Goal: Task Accomplishment & Management: Use online tool/utility

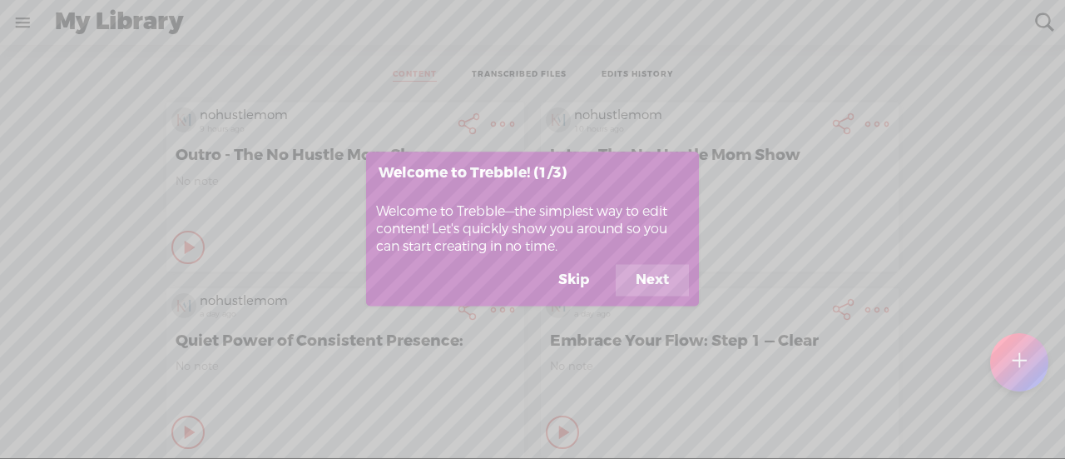
click at [571, 273] on button "Skip" at bounding box center [574, 281] width 71 height 32
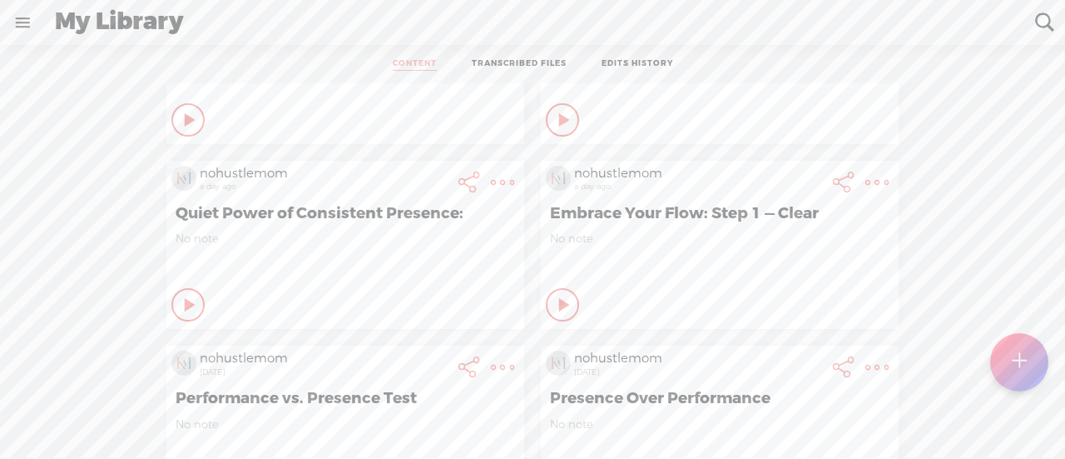
scroll to position [155, 0]
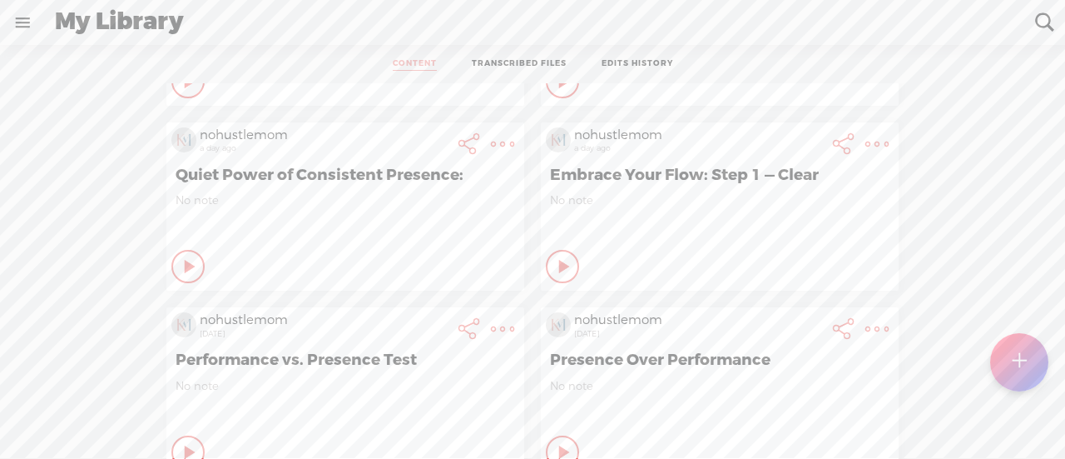
click at [182, 90] on icon at bounding box center [190, 81] width 17 height 17
click at [181, 258] on icon at bounding box center [189, 266] width 17 height 17
click at [182, 90] on icon at bounding box center [190, 81] width 17 height 17
click at [181, 258] on icon at bounding box center [189, 266] width 17 height 17
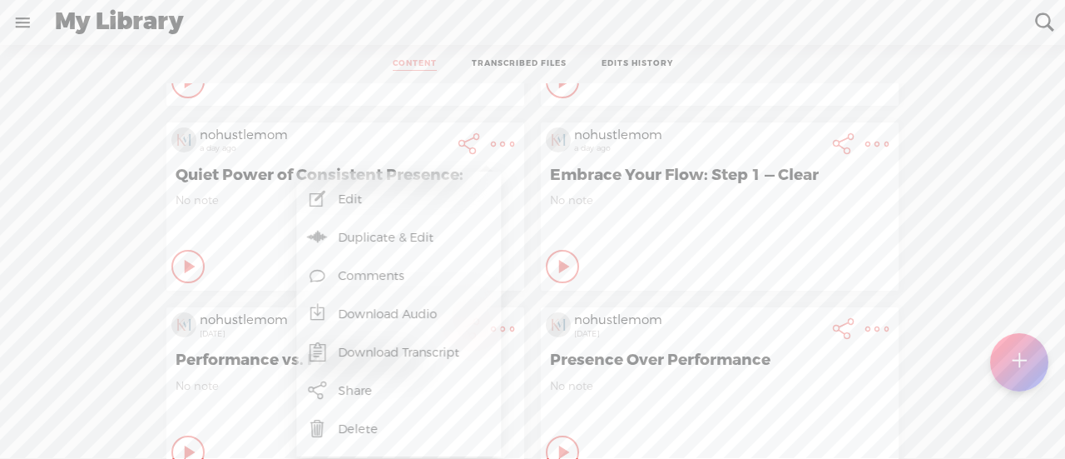
click at [425, 192] on link "Edit" at bounding box center [399, 199] width 188 height 38
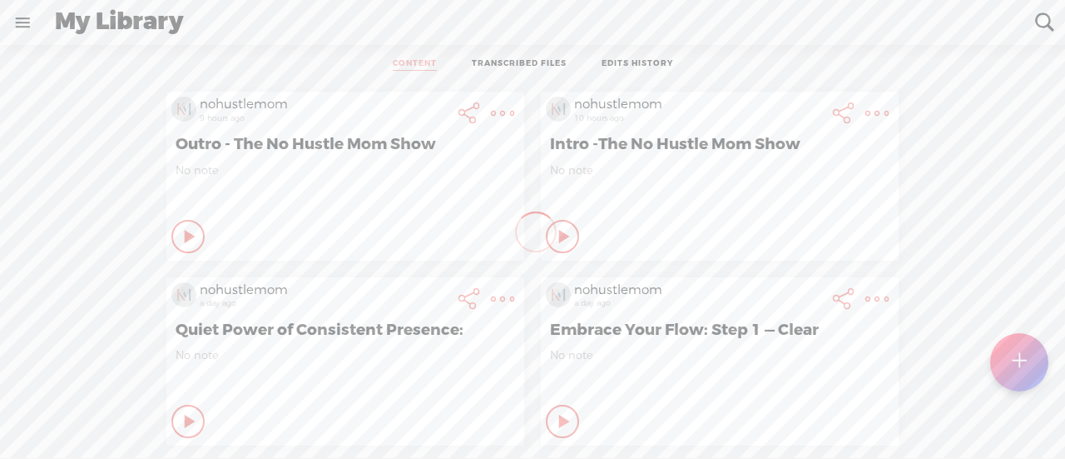
scroll to position [0, 0]
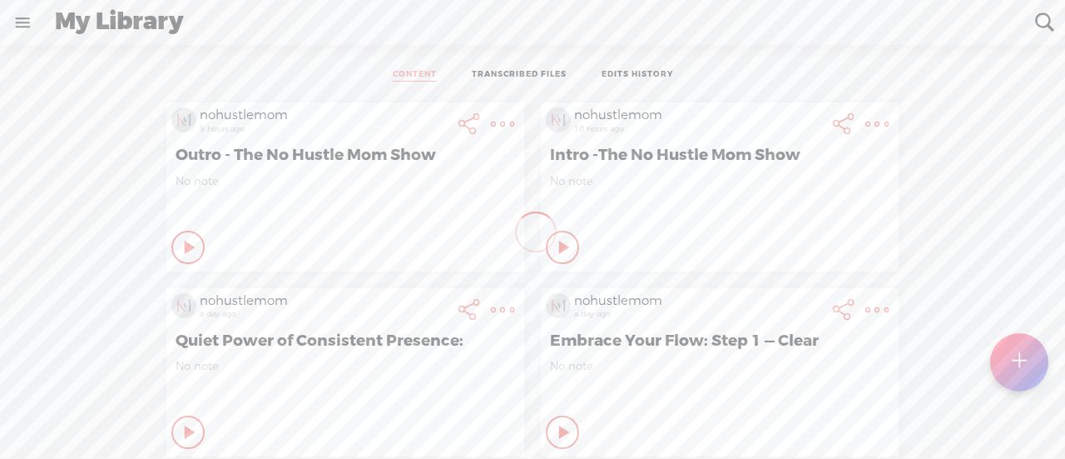
click at [491, 308] on t at bounding box center [502, 309] width 23 height 23
click at [348, 365] on link "Edit" at bounding box center [399, 364] width 188 height 38
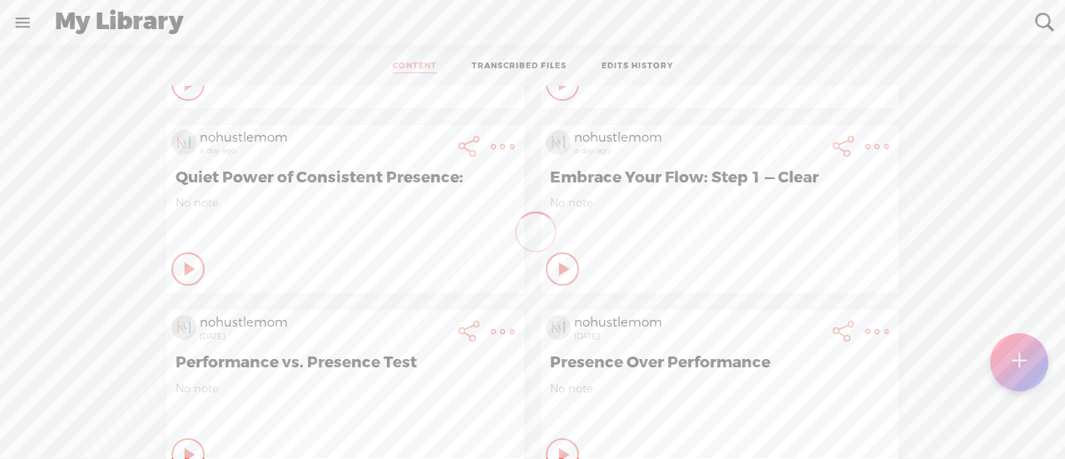
scroll to position [11, 0]
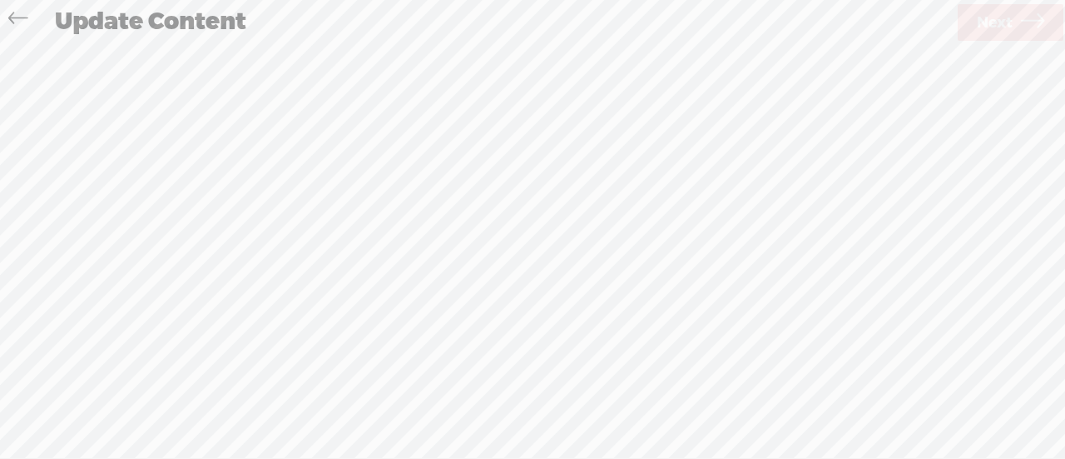
click at [34, 251] on div "Record Mode Record Mode Import Mode Text Language: *: English (US) English (US)…" at bounding box center [532, 250] width 1065 height 415
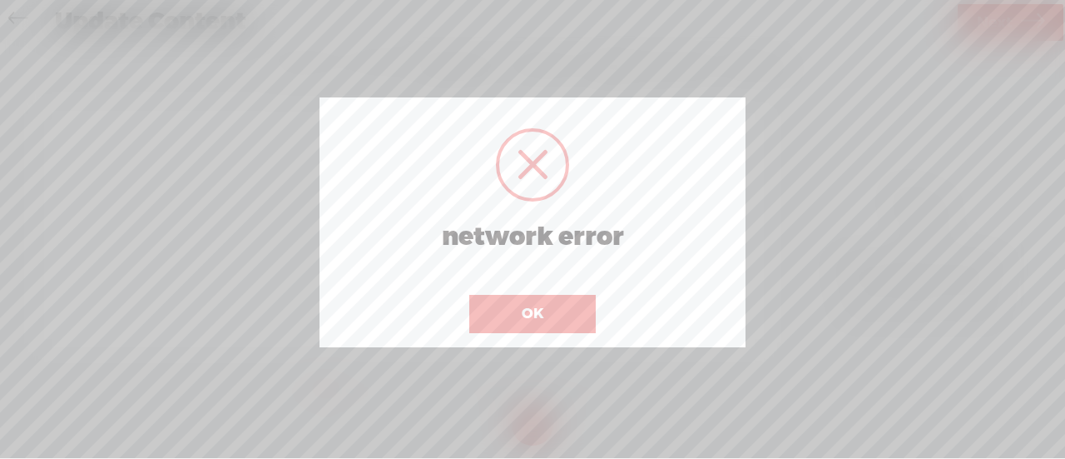
click at [553, 310] on button "OK" at bounding box center [532, 314] width 127 height 38
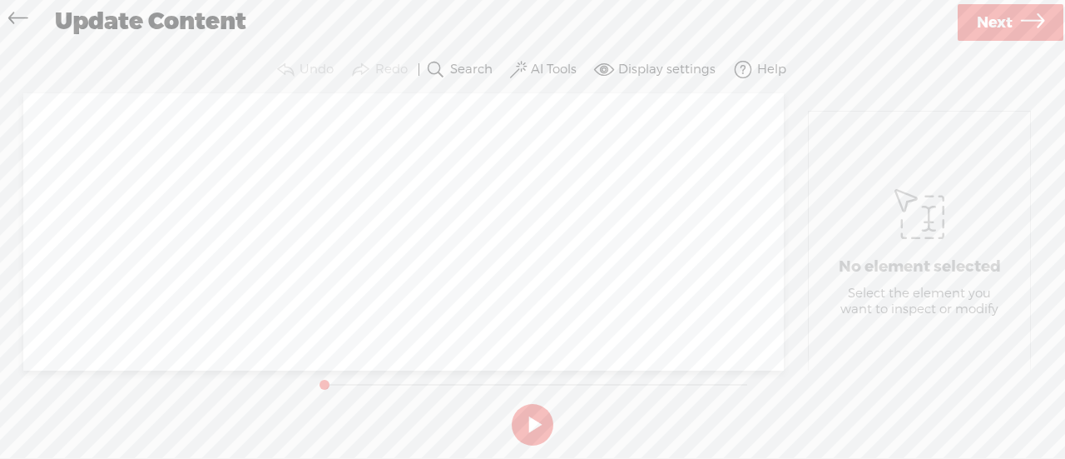
click at [12, 14] on icon at bounding box center [17, 20] width 19 height 37
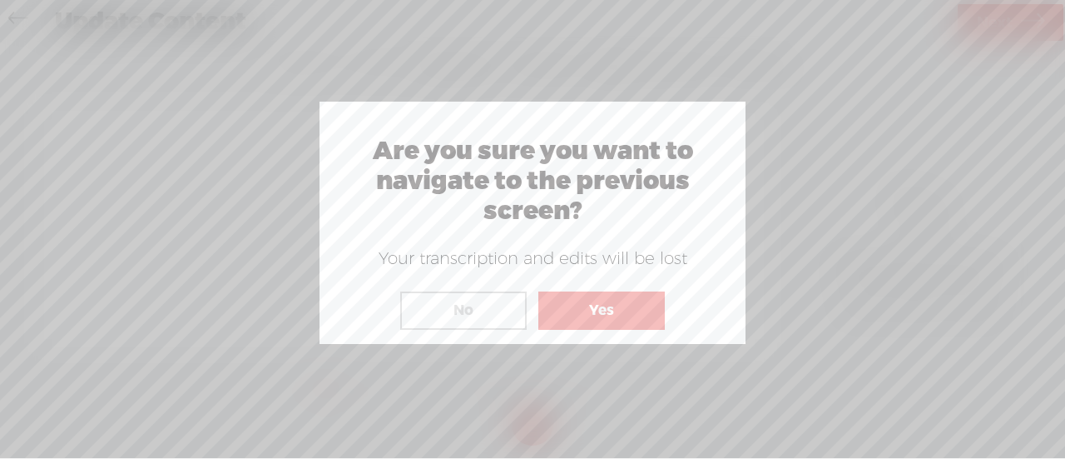
click at [573, 299] on button "Yes" at bounding box center [602, 310] width 127 height 38
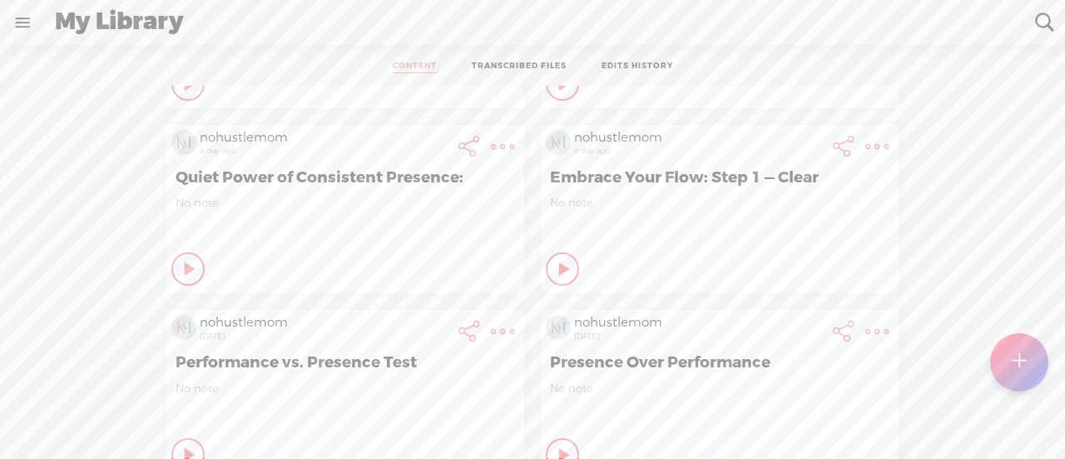
scroll to position [11, 0]
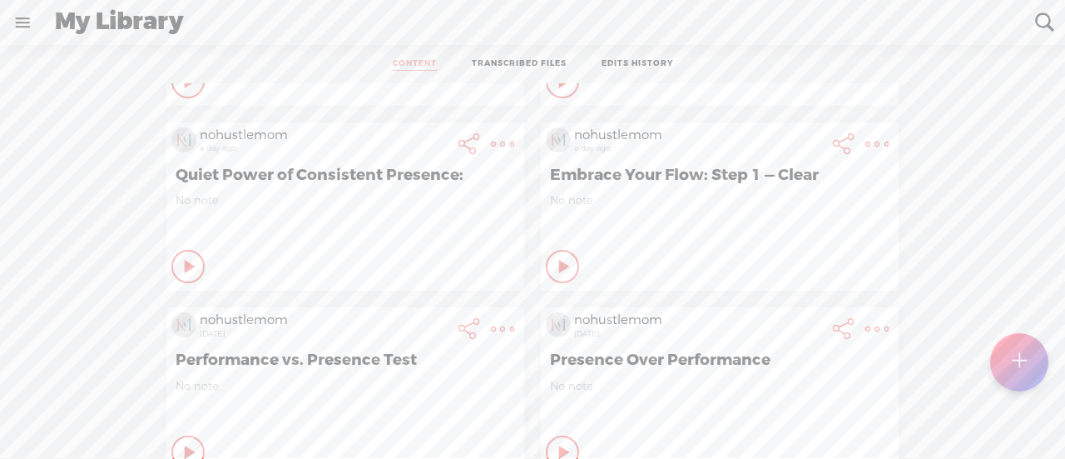
click at [182, 90] on icon at bounding box center [190, 81] width 17 height 17
click at [181, 268] on icon at bounding box center [189, 266] width 17 height 17
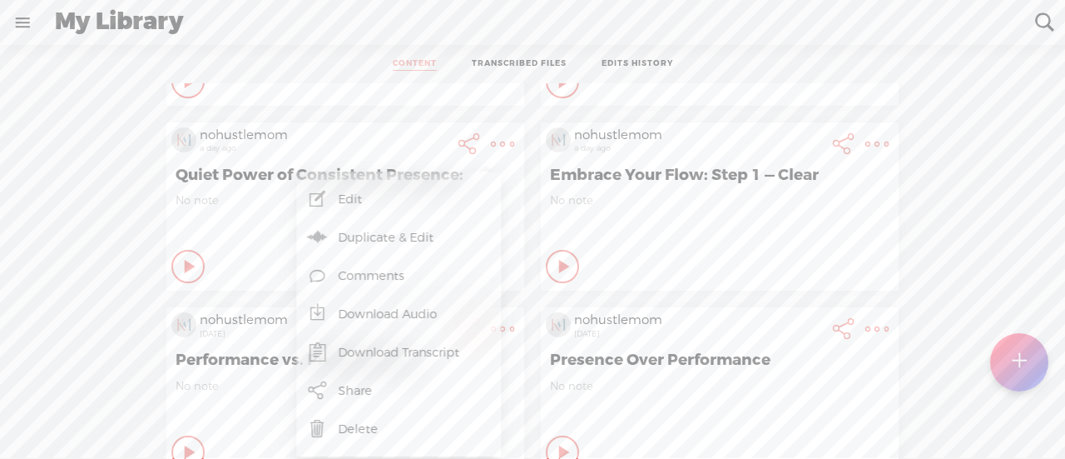
click at [396, 192] on link "Edit" at bounding box center [399, 199] width 188 height 38
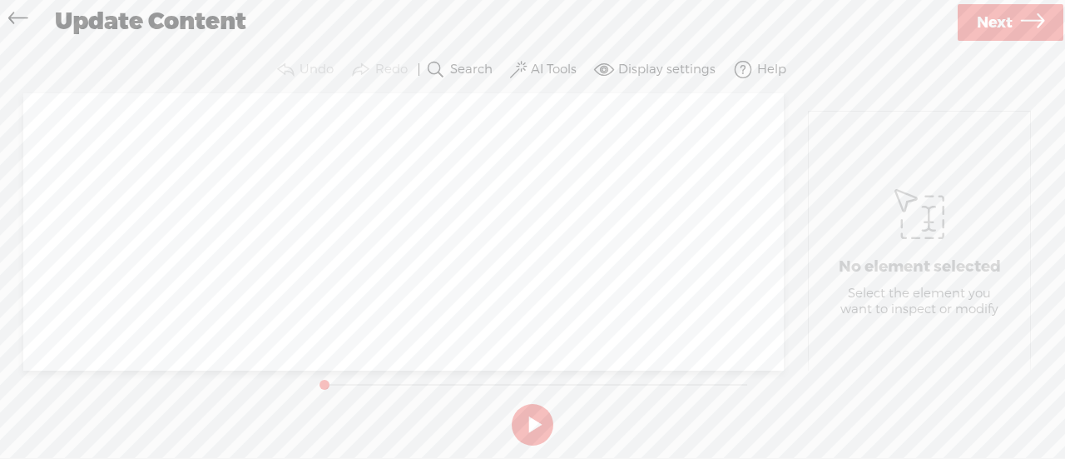
click at [406, 227] on div at bounding box center [403, 231] width 761 height 277
click at [559, 181] on div at bounding box center [403, 231] width 761 height 277
click at [22, 15] on icon at bounding box center [17, 20] width 19 height 37
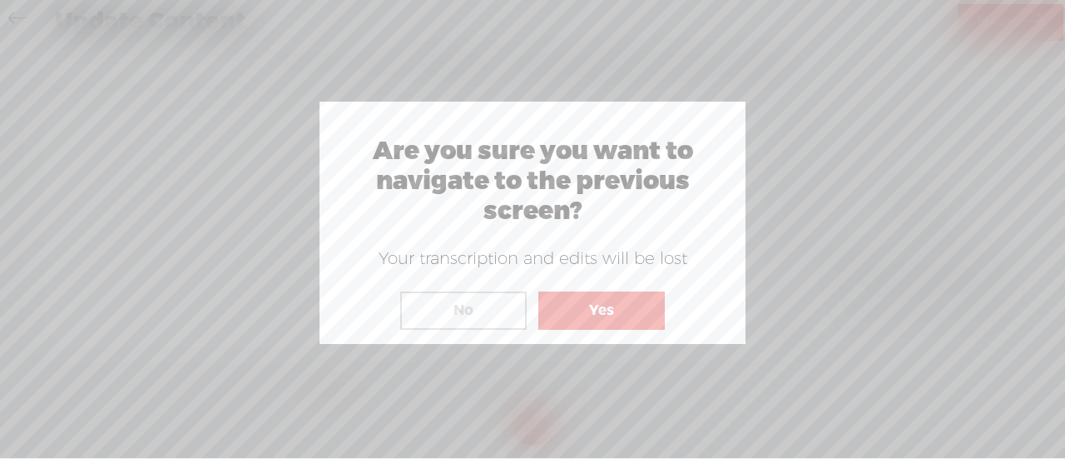
click at [638, 307] on button "Yes" at bounding box center [602, 310] width 127 height 38
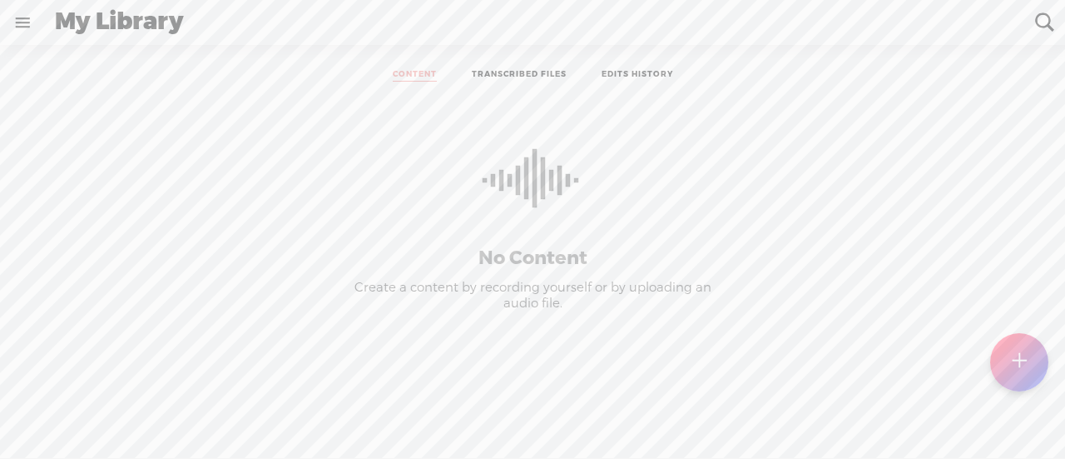
click at [18, 17] on link at bounding box center [22, 22] width 43 height 43
click at [286, 77] on body "Hold on tight . . . nohustlemom HOME MY CONTENT MY CHANNEL MY LIBRARY MY JOURNE…" at bounding box center [532, 229] width 1065 height 458
click at [156, 19] on div "My Library" at bounding box center [533, 22] width 981 height 43
click at [92, 23] on div "My Library" at bounding box center [533, 22] width 981 height 43
click at [7, 16] on link at bounding box center [22, 22] width 43 height 43
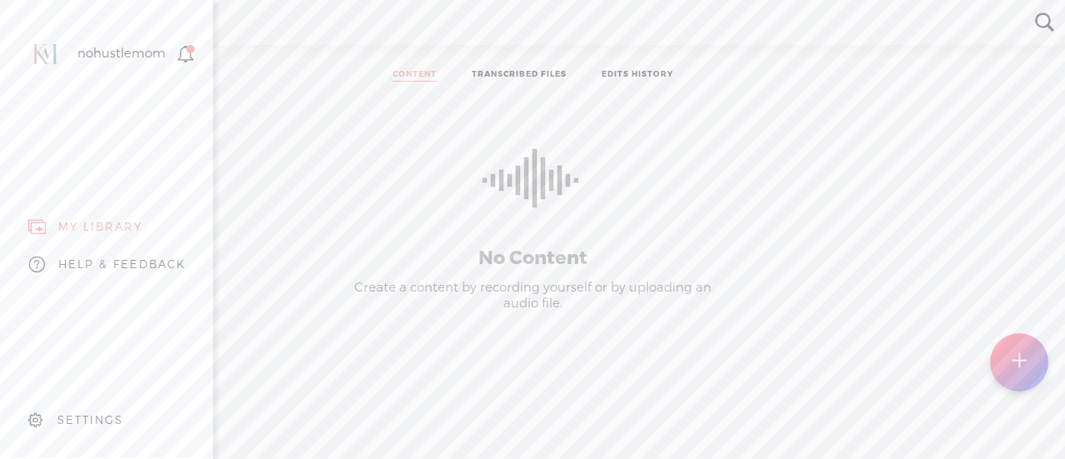
click at [92, 48] on div "nohustlemom" at bounding box center [121, 54] width 88 height 17
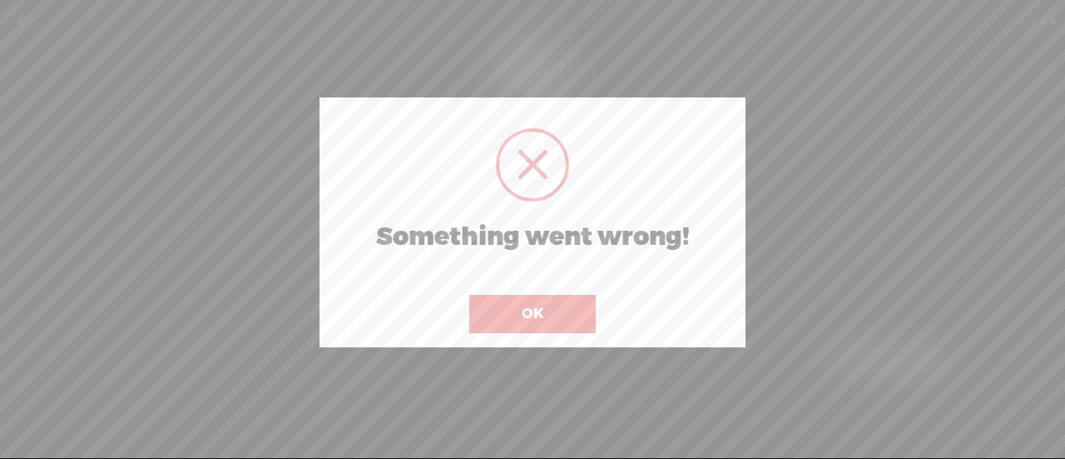
click at [573, 307] on button "OK" at bounding box center [532, 314] width 127 height 38
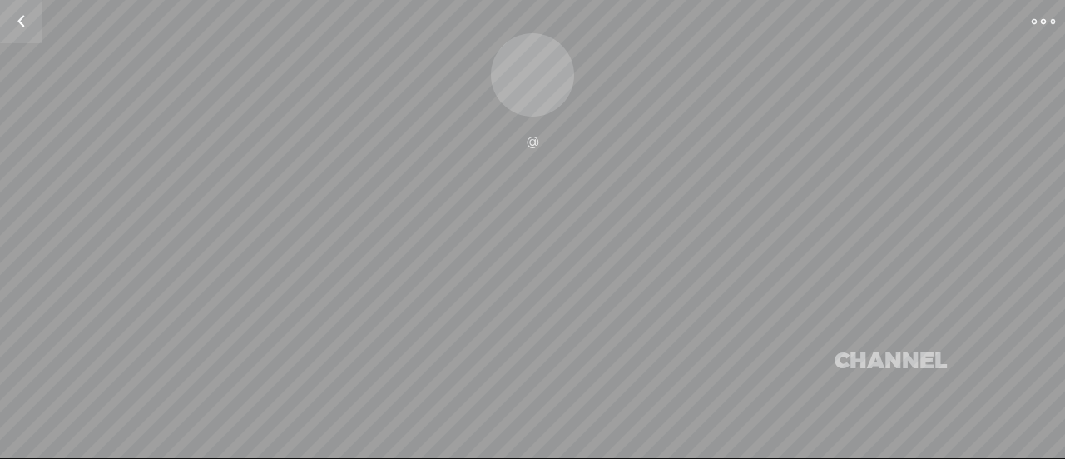
click at [22, 26] on link at bounding box center [21, 21] width 42 height 43
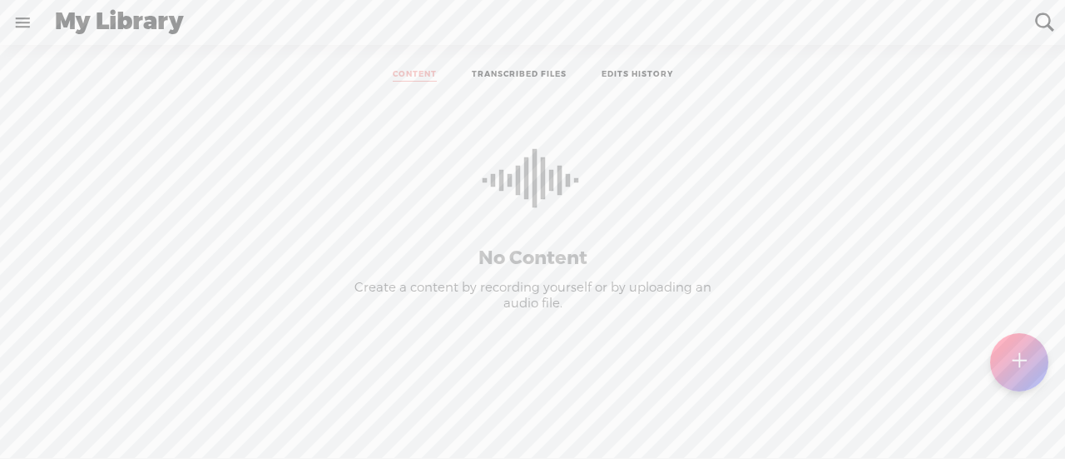
click at [22, 26] on link at bounding box center [22, 22] width 43 height 43
click at [118, 222] on div "MY LIBRARY" at bounding box center [100, 227] width 84 height 14
click at [115, 209] on div "MY LIBRARY" at bounding box center [106, 226] width 188 height 37
click at [102, 54] on div "nohustlemom" at bounding box center [121, 54] width 88 height 17
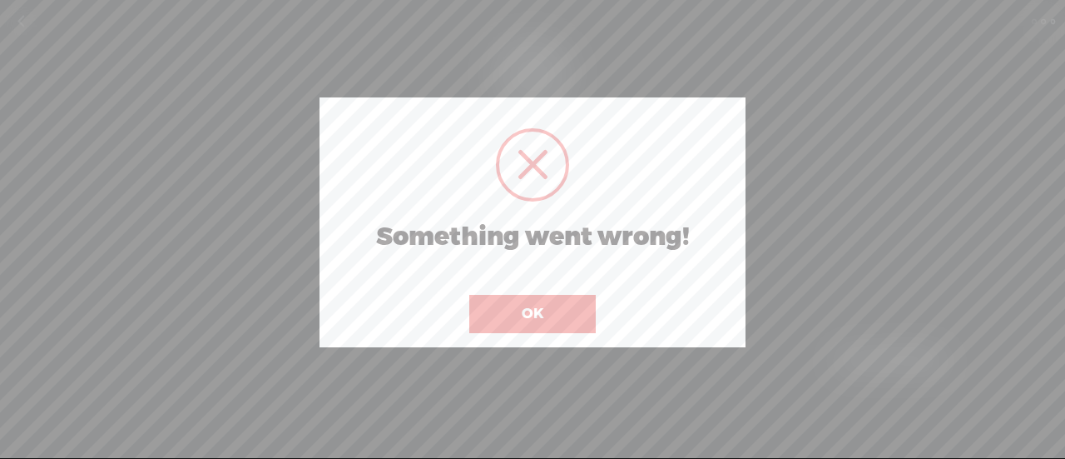
click at [506, 321] on button "OK" at bounding box center [532, 314] width 127 height 38
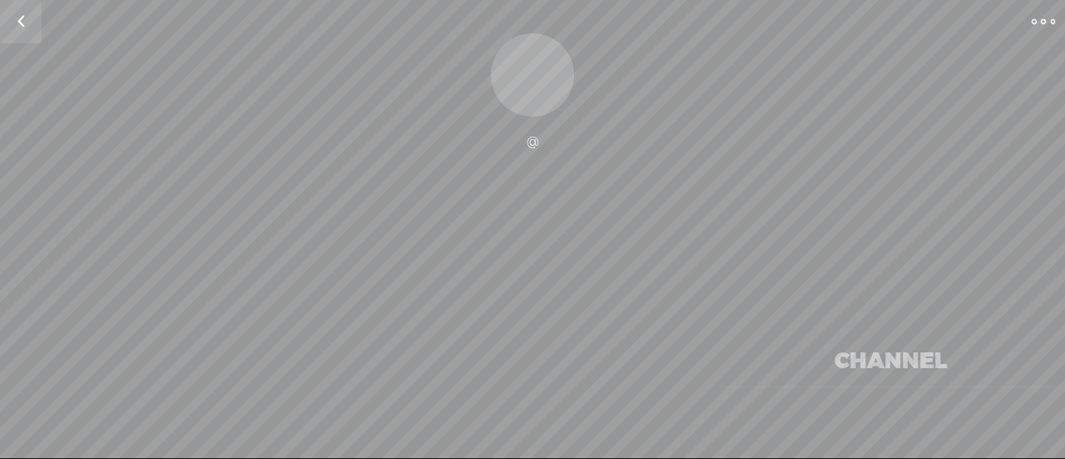
click at [1039, 17] on t at bounding box center [1043, 21] width 23 height 23
click at [562, 72] on div "Change Picture" at bounding box center [532, 74] width 83 height 83
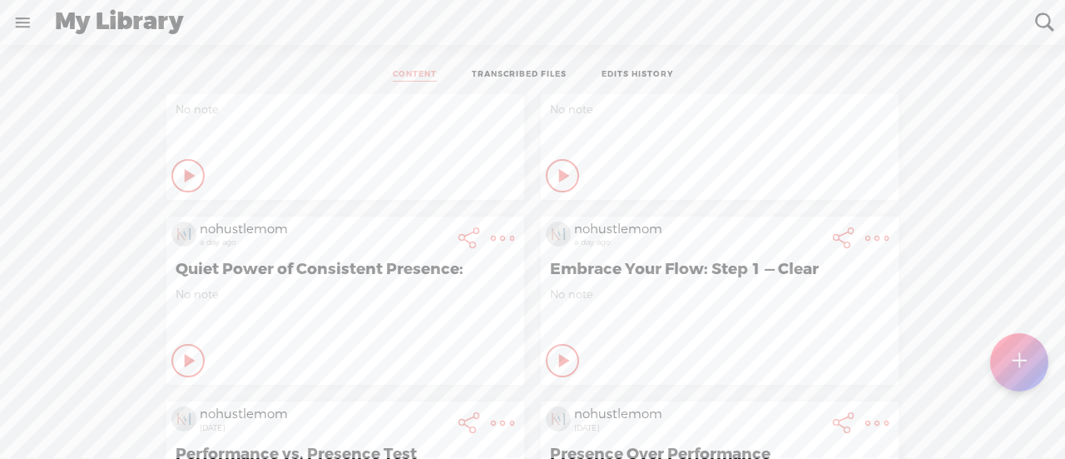
scroll to position [72, 0]
click at [182, 184] on icon at bounding box center [190, 175] width 17 height 17
click at [181, 352] on icon at bounding box center [189, 360] width 17 height 17
click at [491, 64] on t at bounding box center [502, 52] width 23 height 23
click at [420, 291] on link "Edit" at bounding box center [399, 293] width 188 height 38
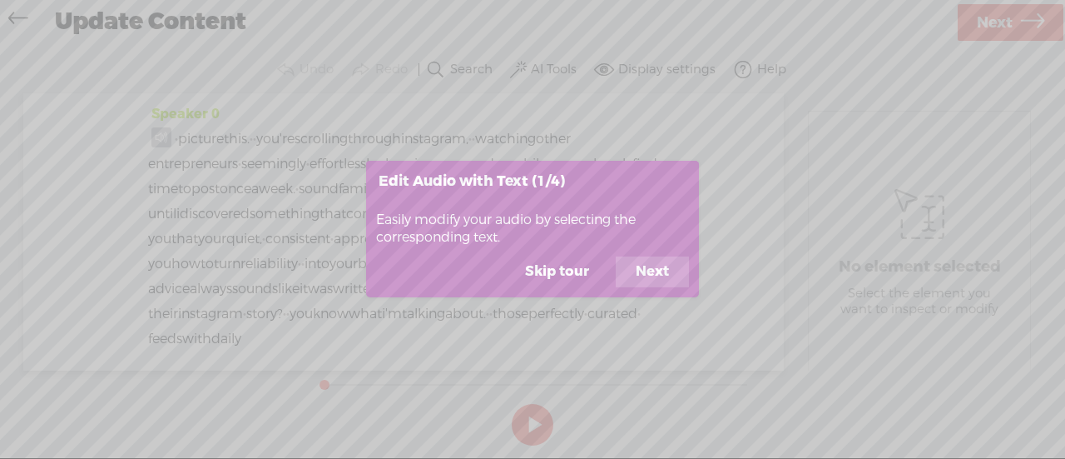
click at [642, 279] on button "Next" at bounding box center [652, 272] width 73 height 32
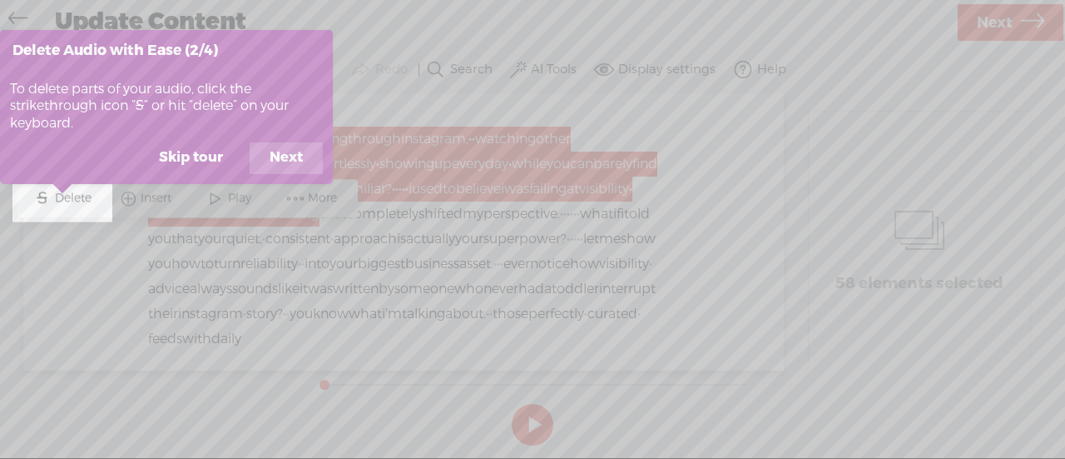
click at [289, 156] on button "Next" at bounding box center [286, 158] width 73 height 32
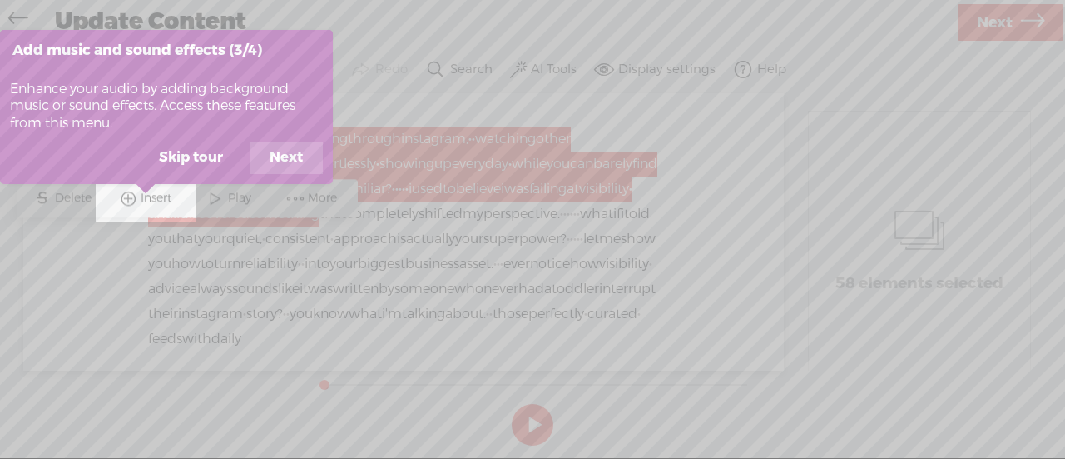
click at [289, 156] on button "Next" at bounding box center [286, 158] width 73 height 32
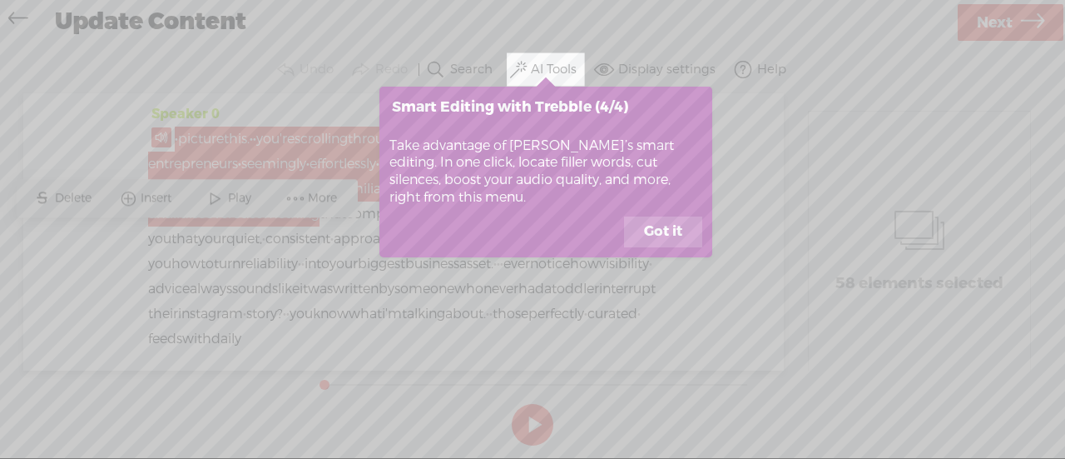
click at [668, 241] on button "Got it" at bounding box center [663, 232] width 78 height 32
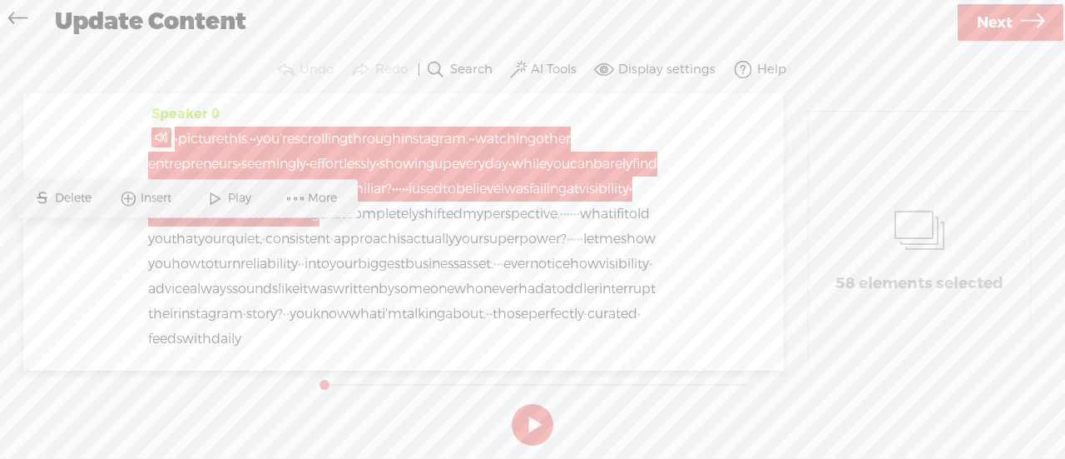
click at [155, 136] on span at bounding box center [161, 137] width 20 height 20
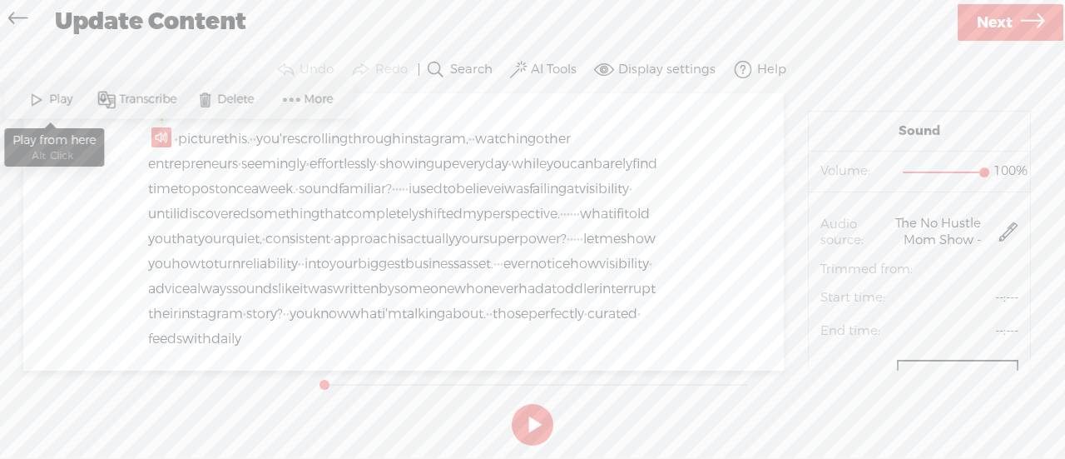
click at [49, 95] on span "Play" at bounding box center [62, 100] width 27 height 17
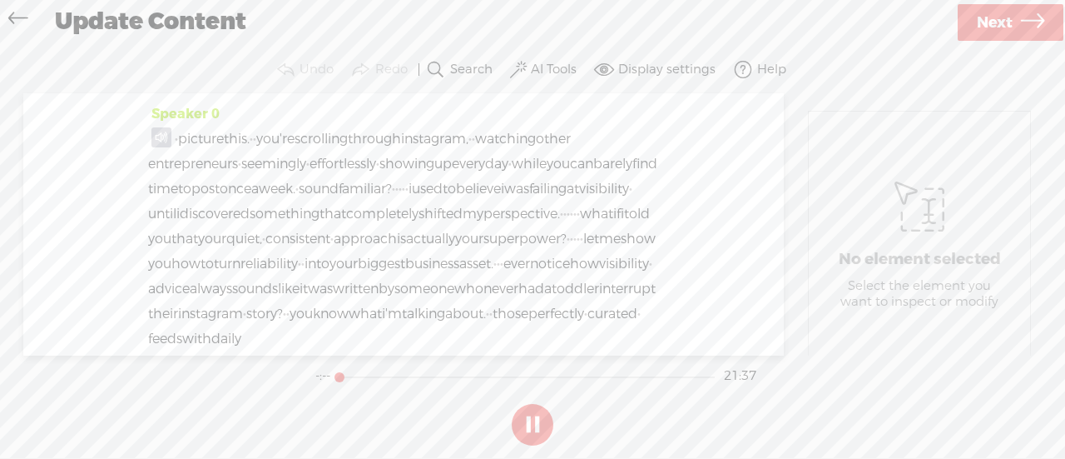
click at [161, 135] on span at bounding box center [161, 137] width 20 height 20
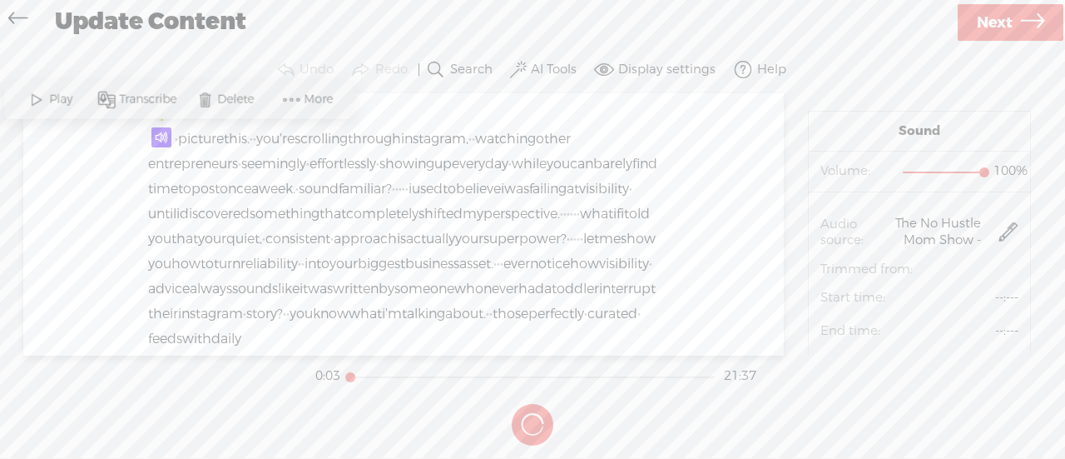
click at [160, 135] on span at bounding box center [161, 137] width 20 height 20
click at [157, 137] on span at bounding box center [161, 137] width 20 height 20
click at [0, 0] on button at bounding box center [0, 0] width 0 height 0
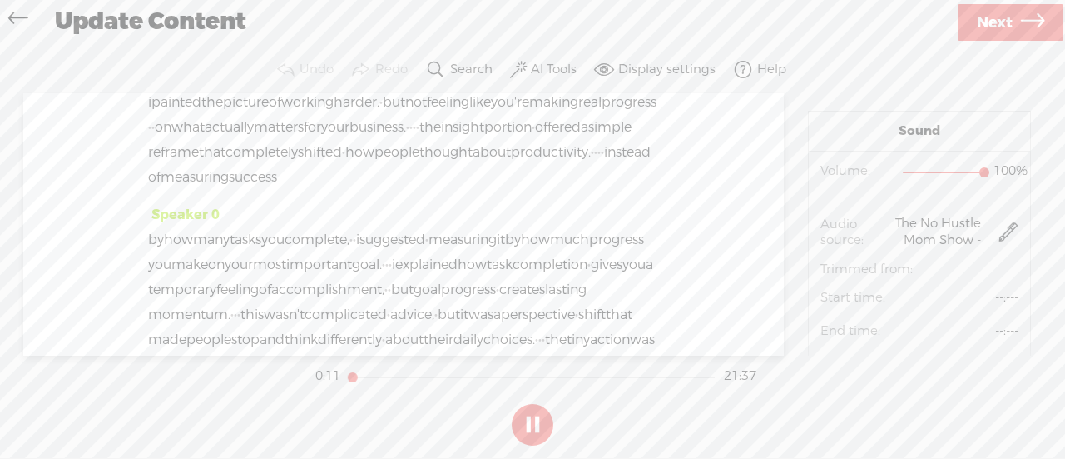
scroll to position [8883, 0]
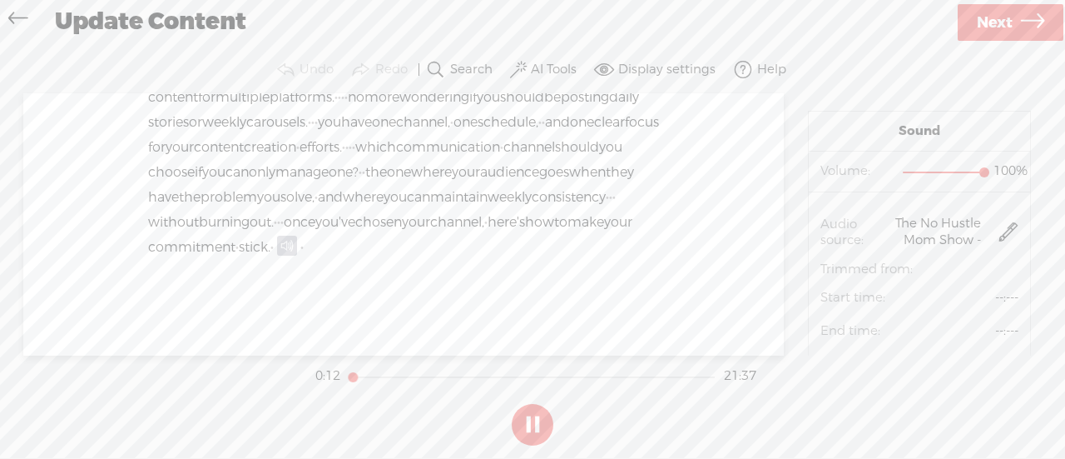
click at [297, 241] on span at bounding box center [287, 246] width 20 height 20
click at [527, 420] on section at bounding box center [532, 424] width 441 height 55
click at [491, 400] on section at bounding box center [532, 424] width 441 height 55
click at [1007, 19] on span "Next" at bounding box center [995, 23] width 36 height 42
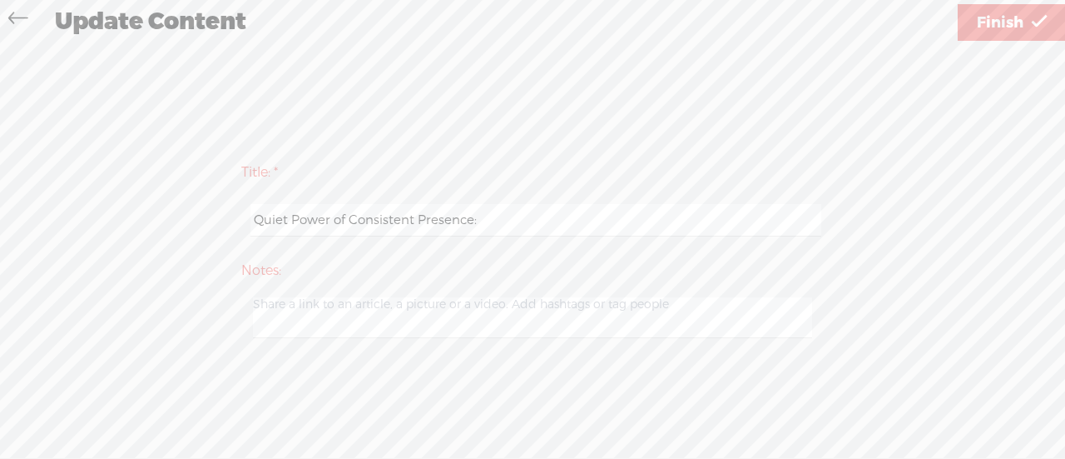
click at [1021, 24] on span "Finish" at bounding box center [1000, 23] width 47 height 42
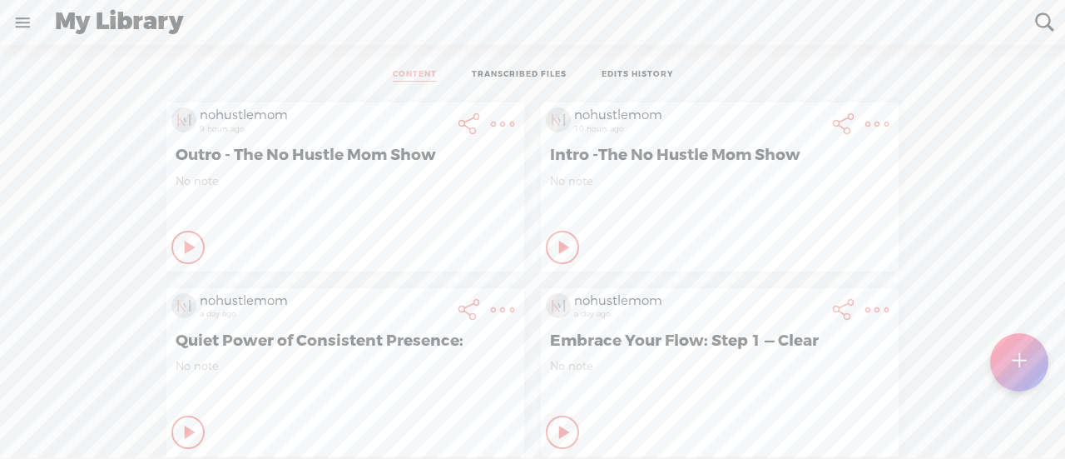
click at [514, 122] on t at bounding box center [502, 123] width 23 height 23
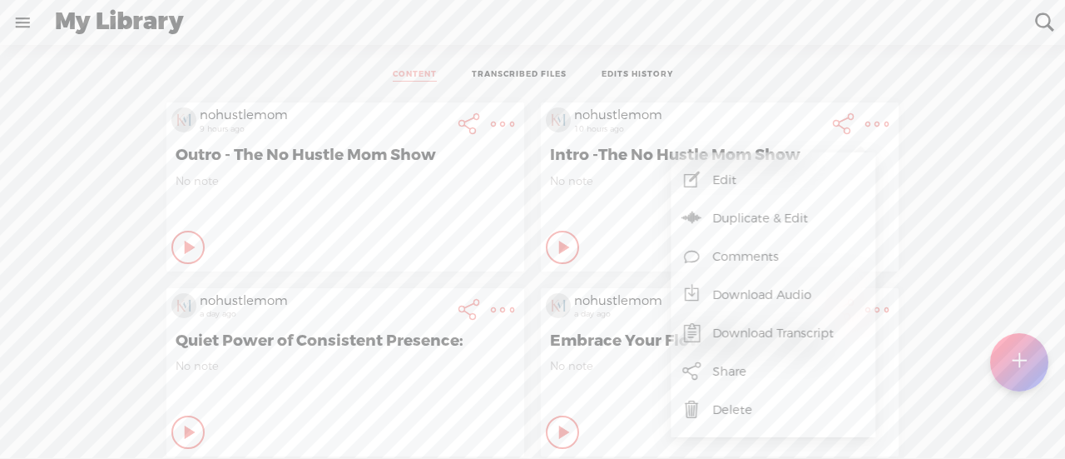
click at [764, 301] on link "Download Audio" at bounding box center [773, 295] width 188 height 38
click at [578, 277] on span "Download .mp3 file" at bounding box center [576, 275] width 146 height 37
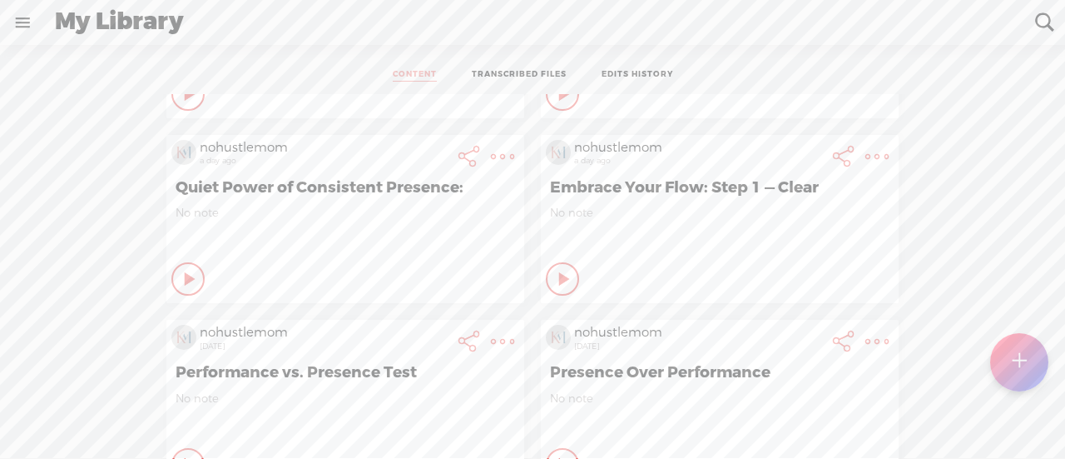
scroll to position [155, 0]
click at [181, 109] on div "Play Content" at bounding box center [187, 92] width 33 height 33
click at [181, 109] on div "Stop Content" at bounding box center [187, 92] width 33 height 33
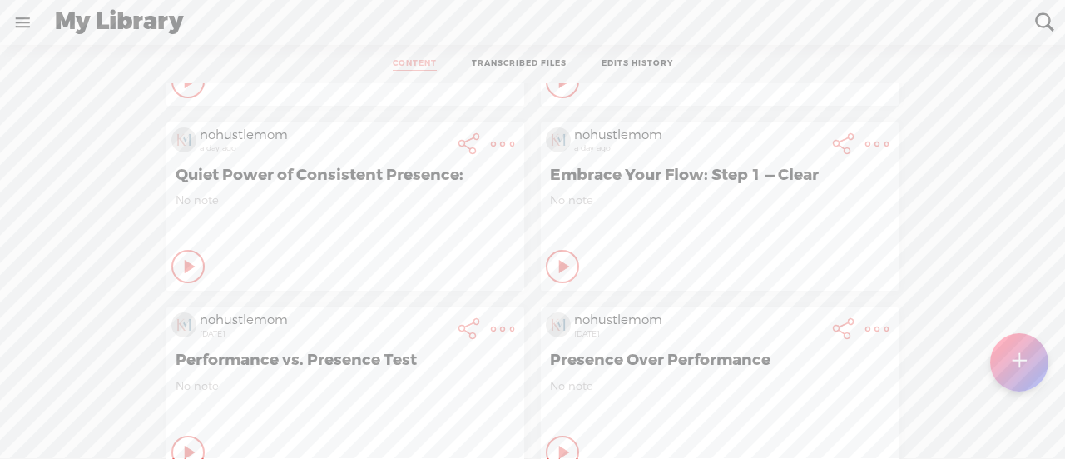
scroll to position [0, 0]
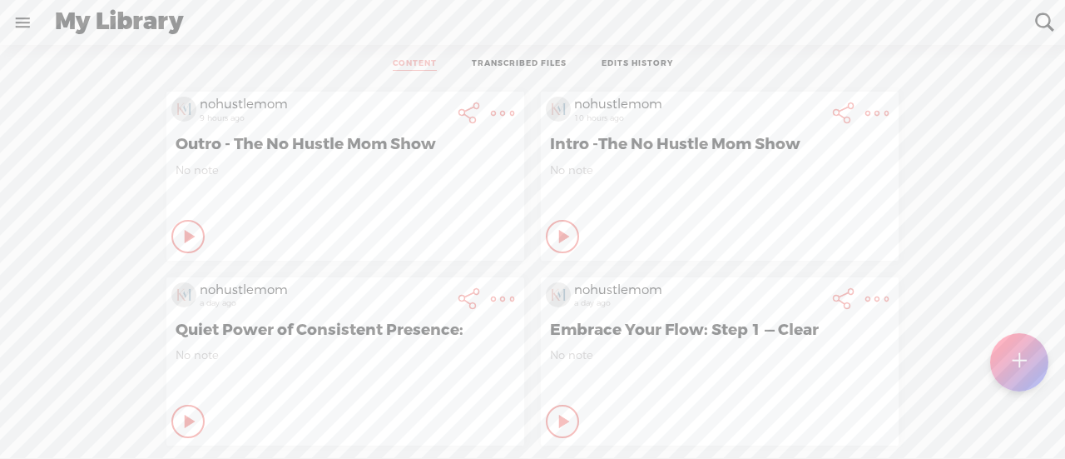
click at [491, 125] on t at bounding box center [502, 113] width 23 height 23
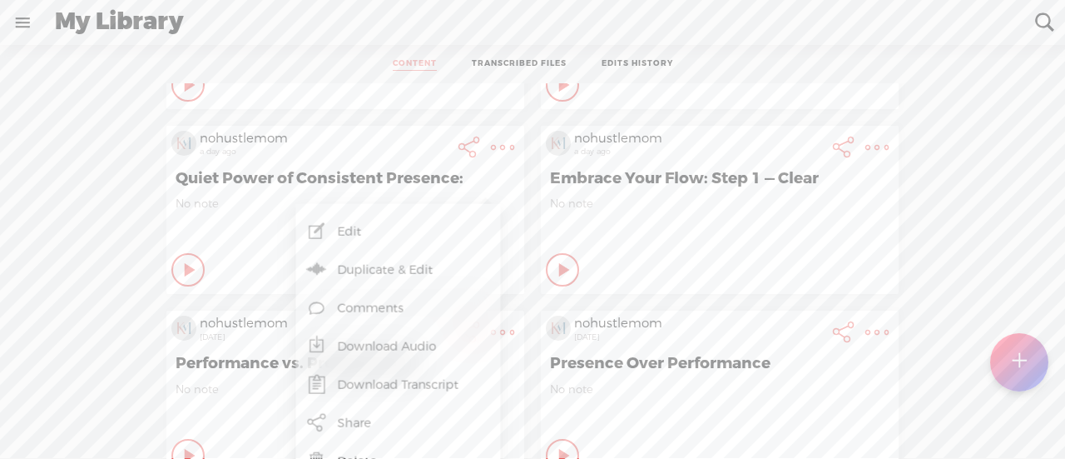
scroll to position [155, 0]
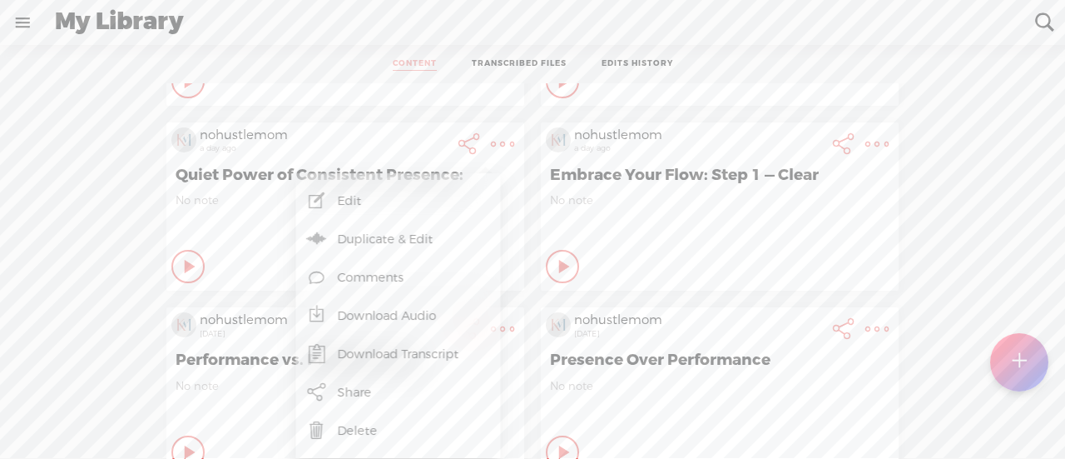
click at [376, 315] on link "Download Audio" at bounding box center [398, 315] width 188 height 38
click at [211, 295] on span "Download .mp3 file" at bounding box center [201, 296] width 146 height 37
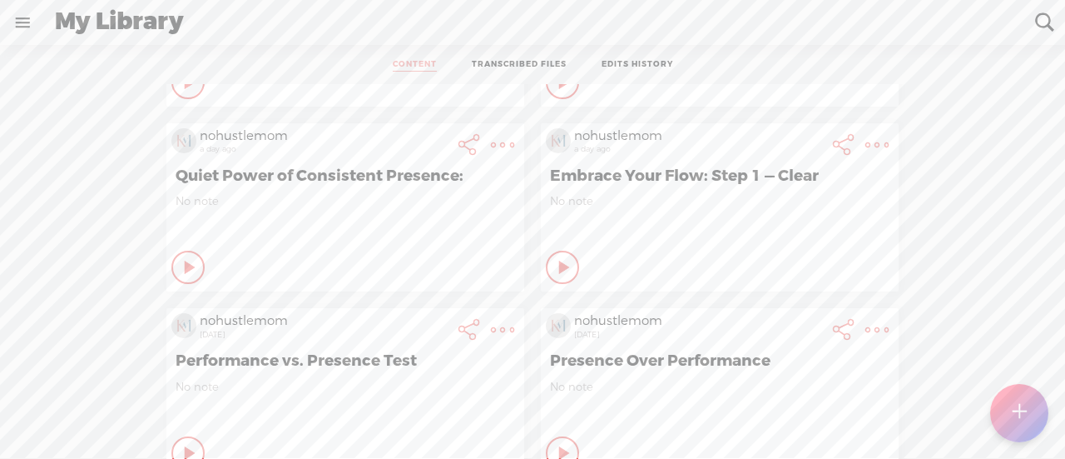
scroll to position [11, 0]
